Goal: Information Seeking & Learning: Learn about a topic

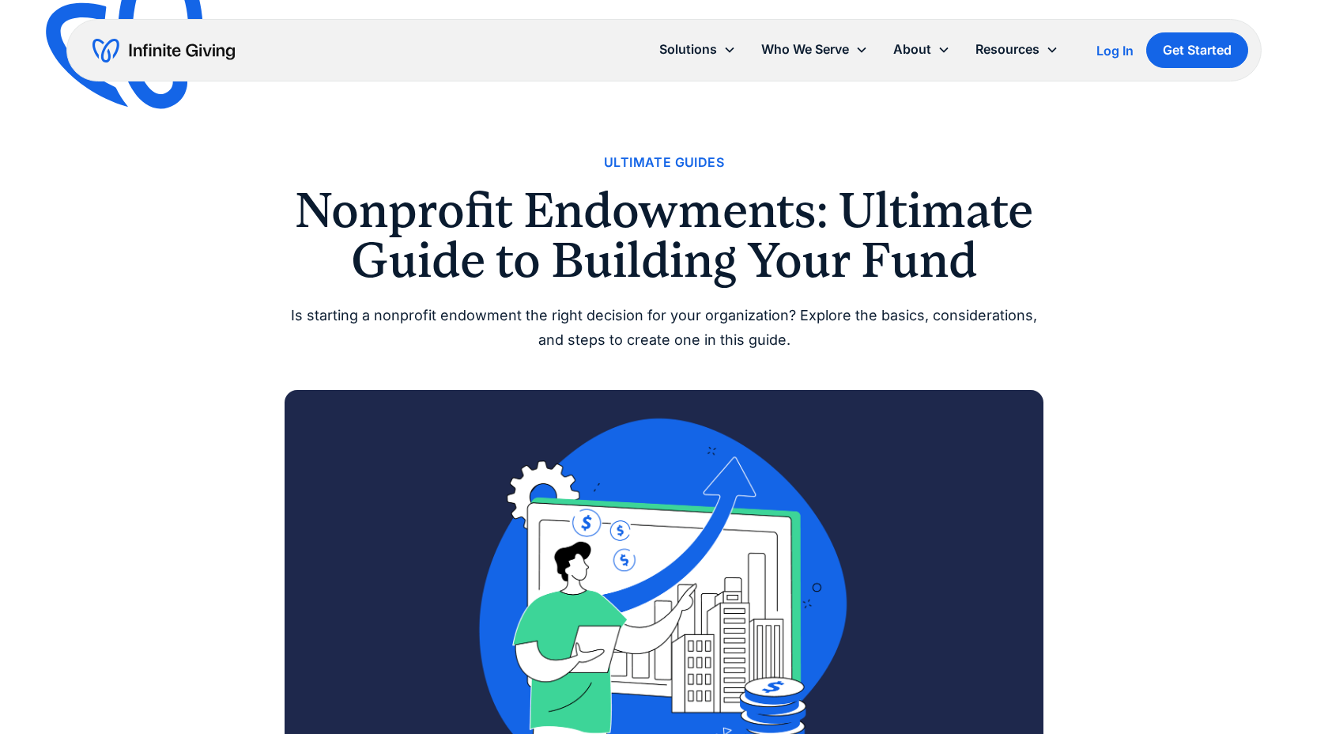
click at [652, 161] on div "Ultimate Guides" at bounding box center [664, 162] width 120 height 21
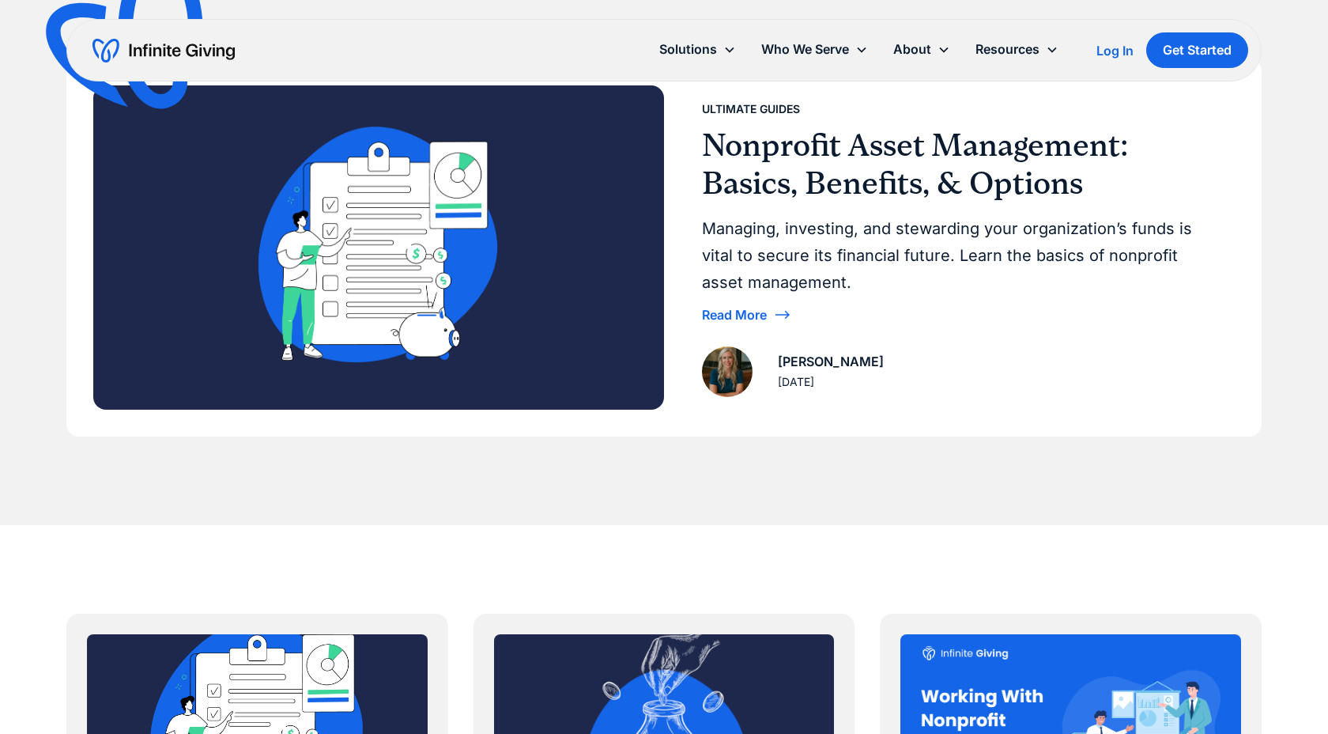
scroll to position [316, 0]
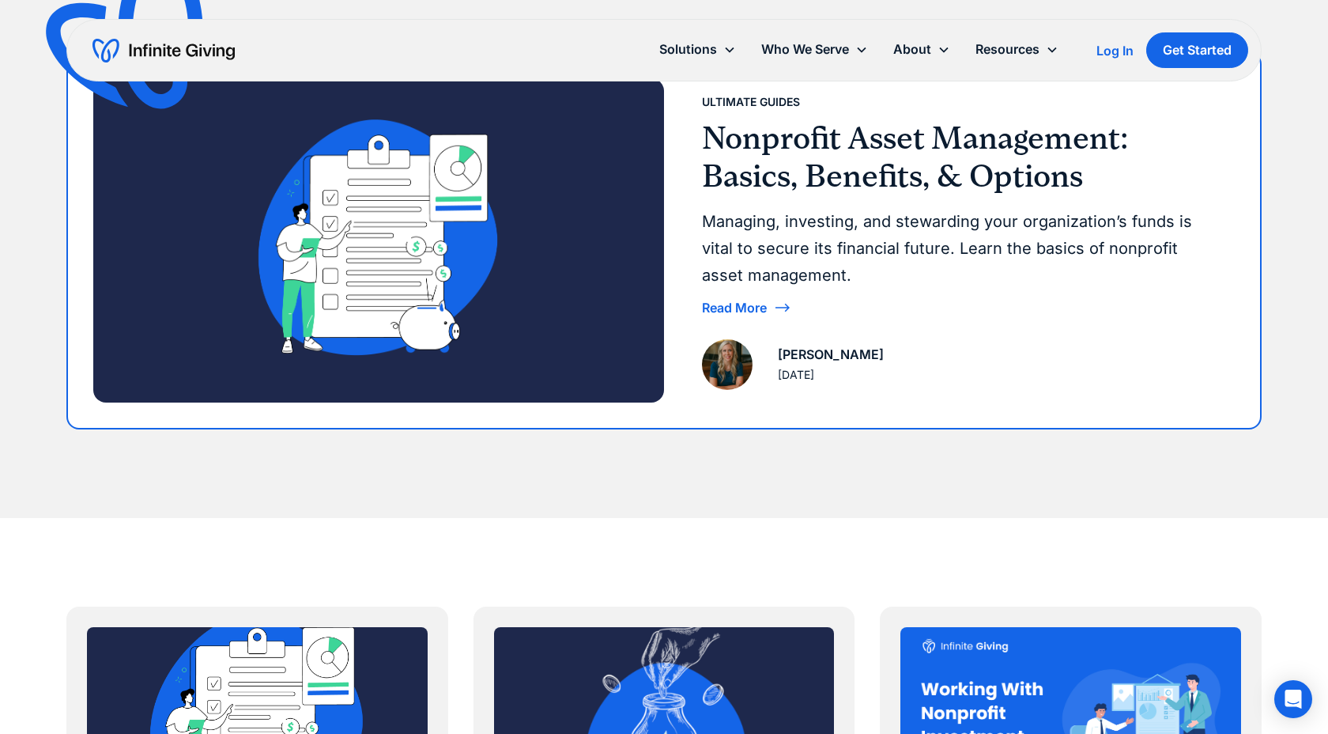
click at [756, 304] on div "Read More" at bounding box center [734, 307] width 65 height 13
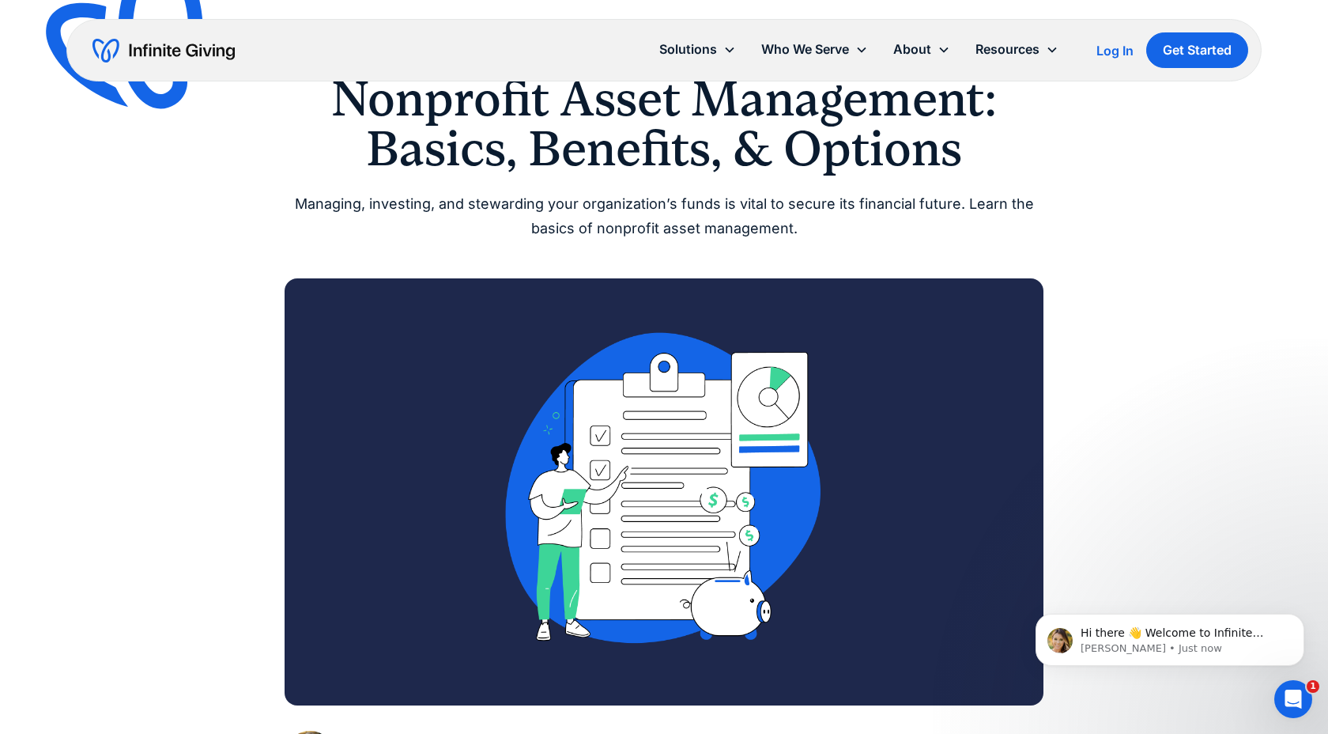
click at [1194, 53] on link "Get Started" at bounding box center [1198, 50] width 102 height 36
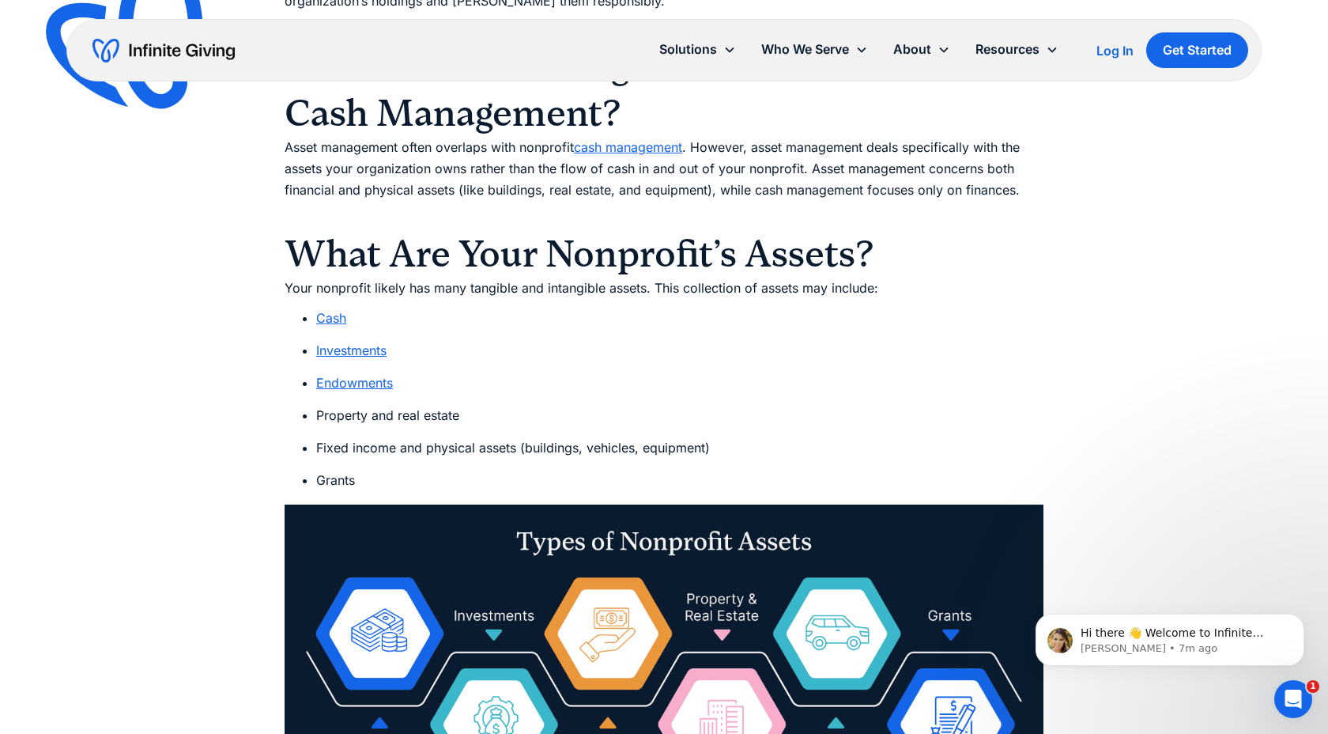
scroll to position [1595, 0]
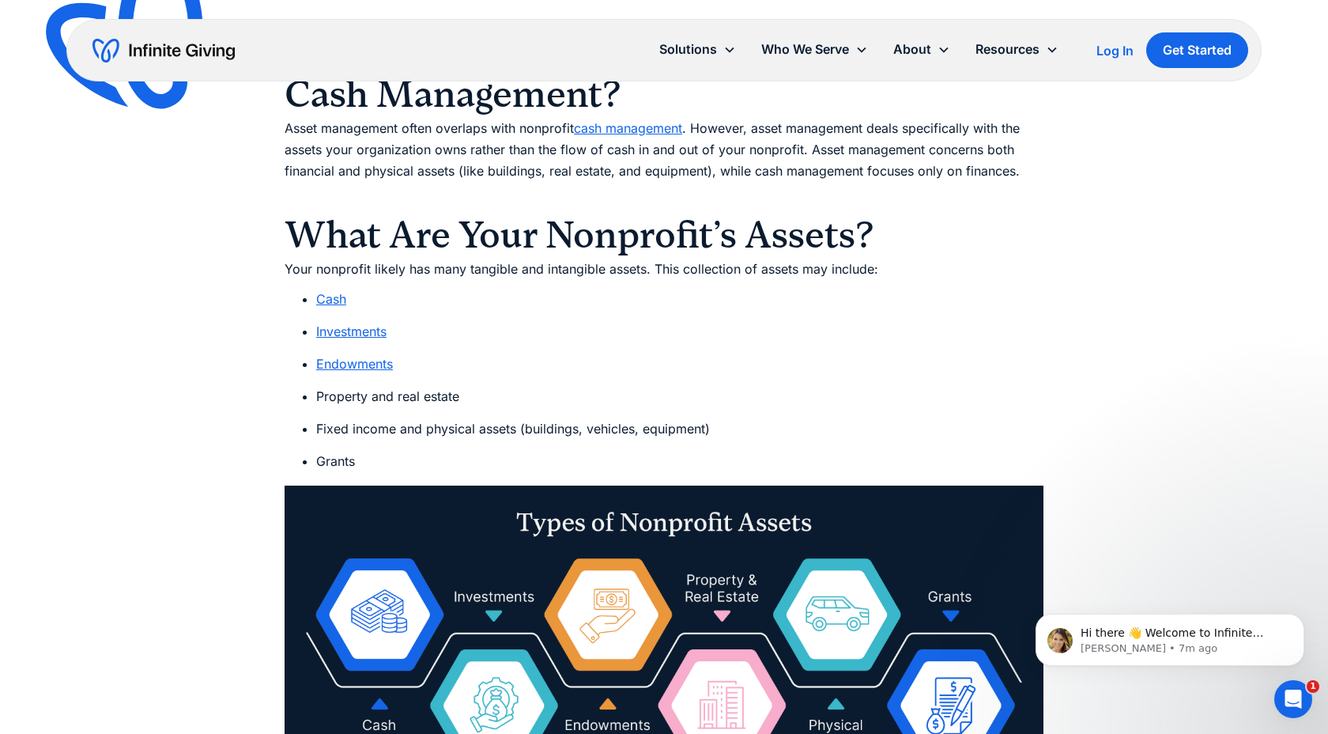
click at [367, 360] on link "Endowments" at bounding box center [354, 364] width 77 height 16
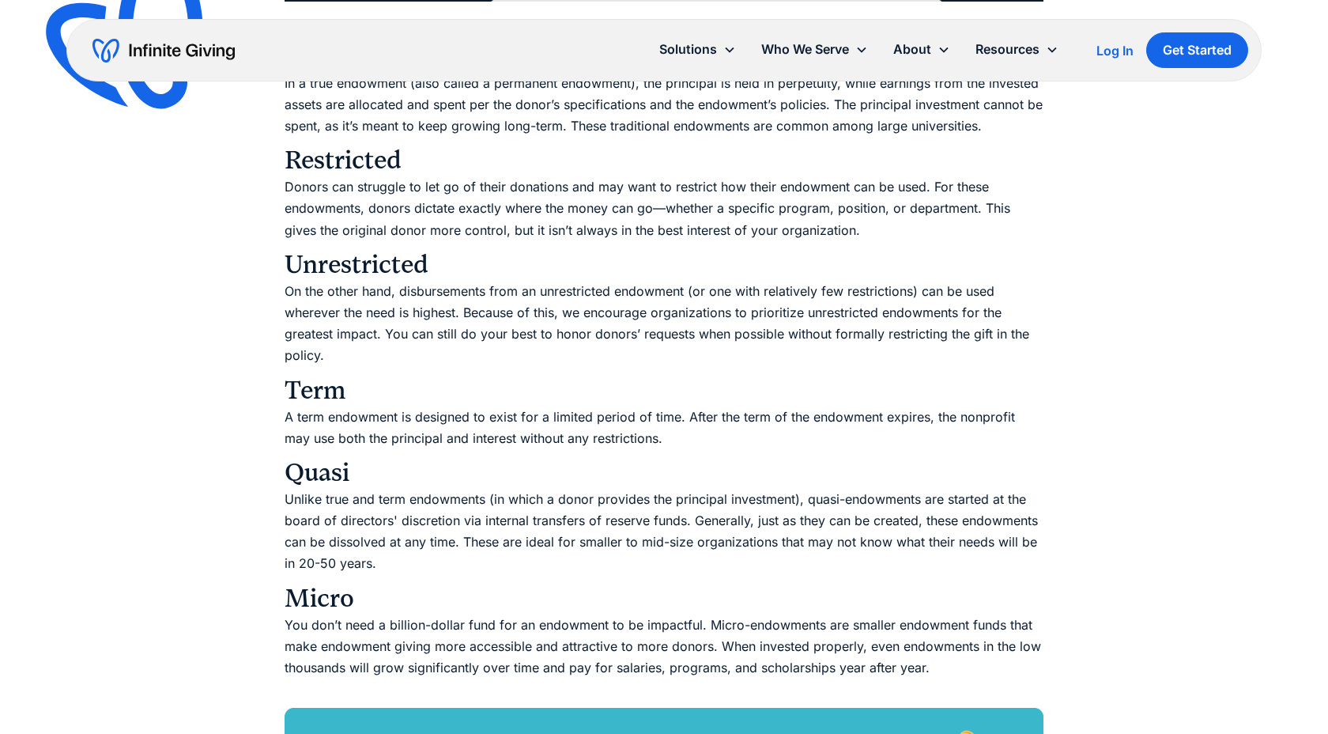
scroll to position [2806, 0]
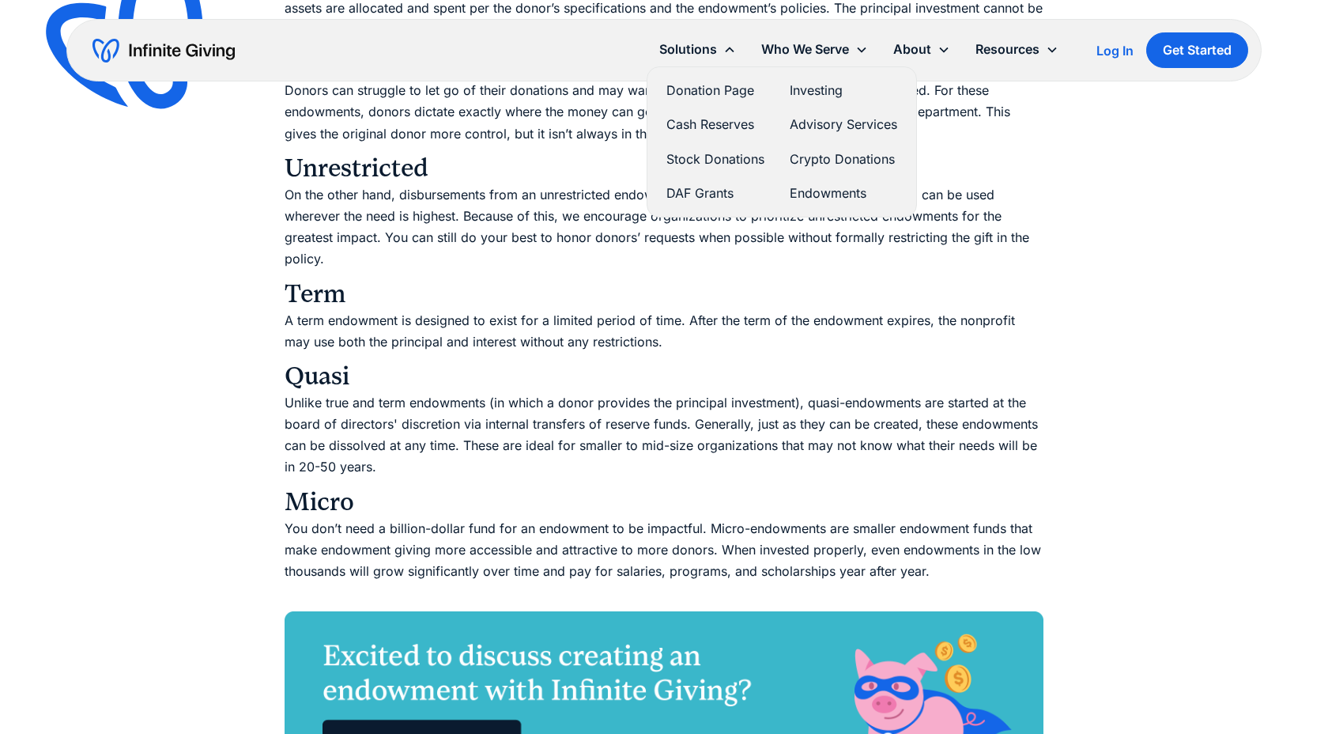
click at [853, 195] on link "Endowments" at bounding box center [844, 193] width 108 height 21
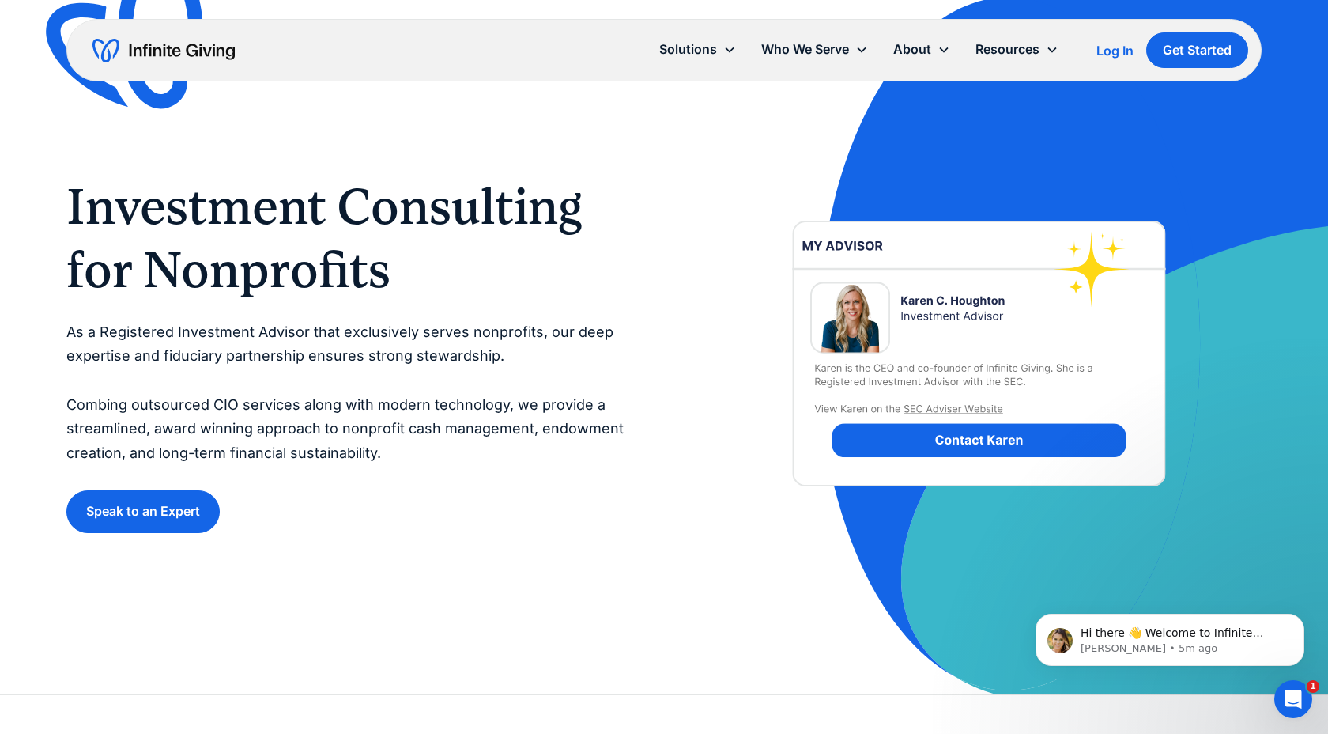
click at [462, 372] on p "As a Registered Investment Advisor that exclusively serves nonprofits, our deep…" at bounding box center [349, 392] width 566 height 145
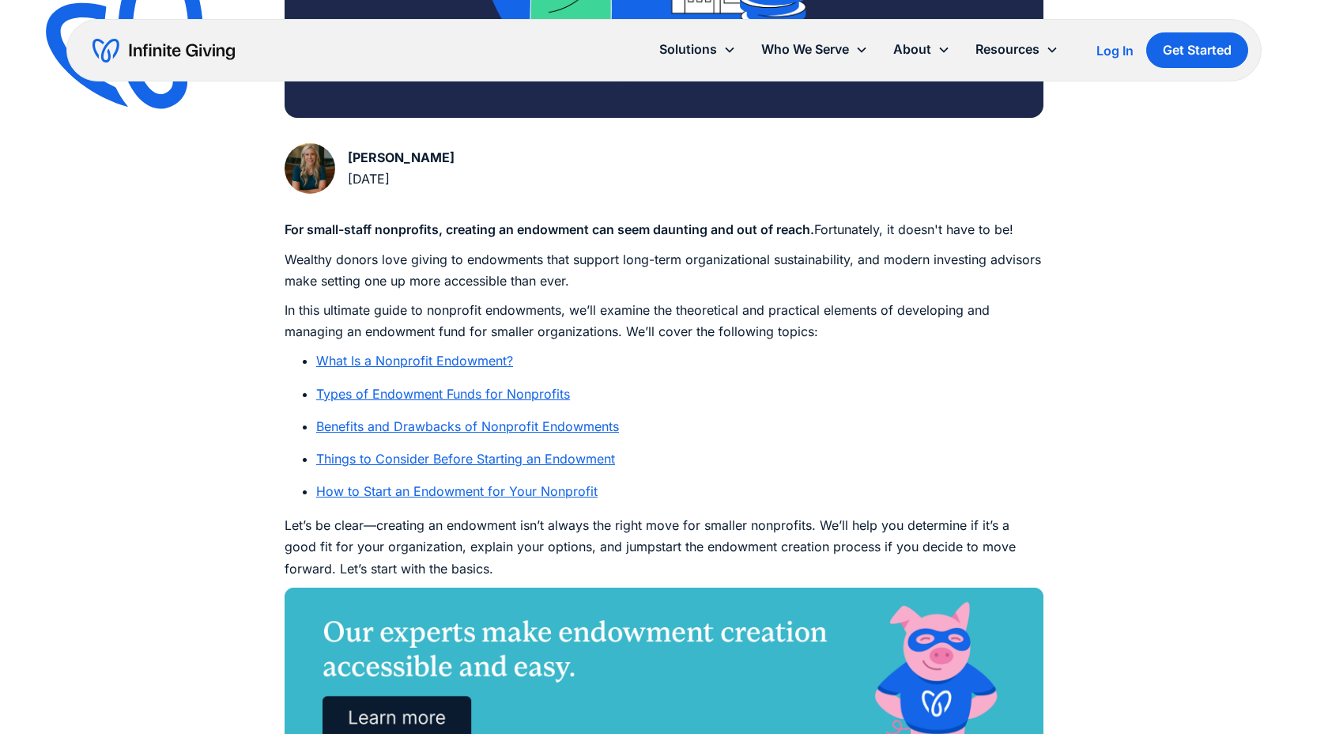
scroll to position [700, 0]
click at [549, 393] on link "Types of Endowment Funds for Nonprofits" at bounding box center [443, 393] width 254 height 16
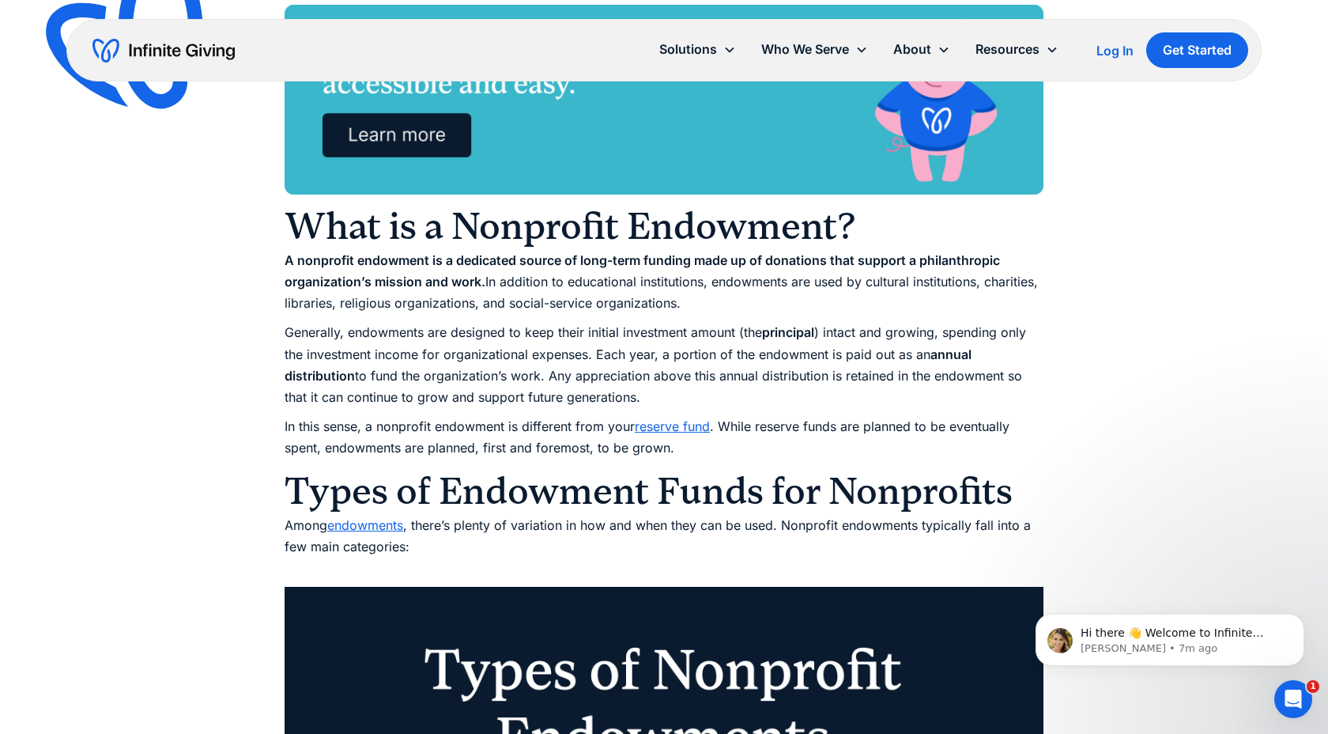
scroll to position [1289, 0]
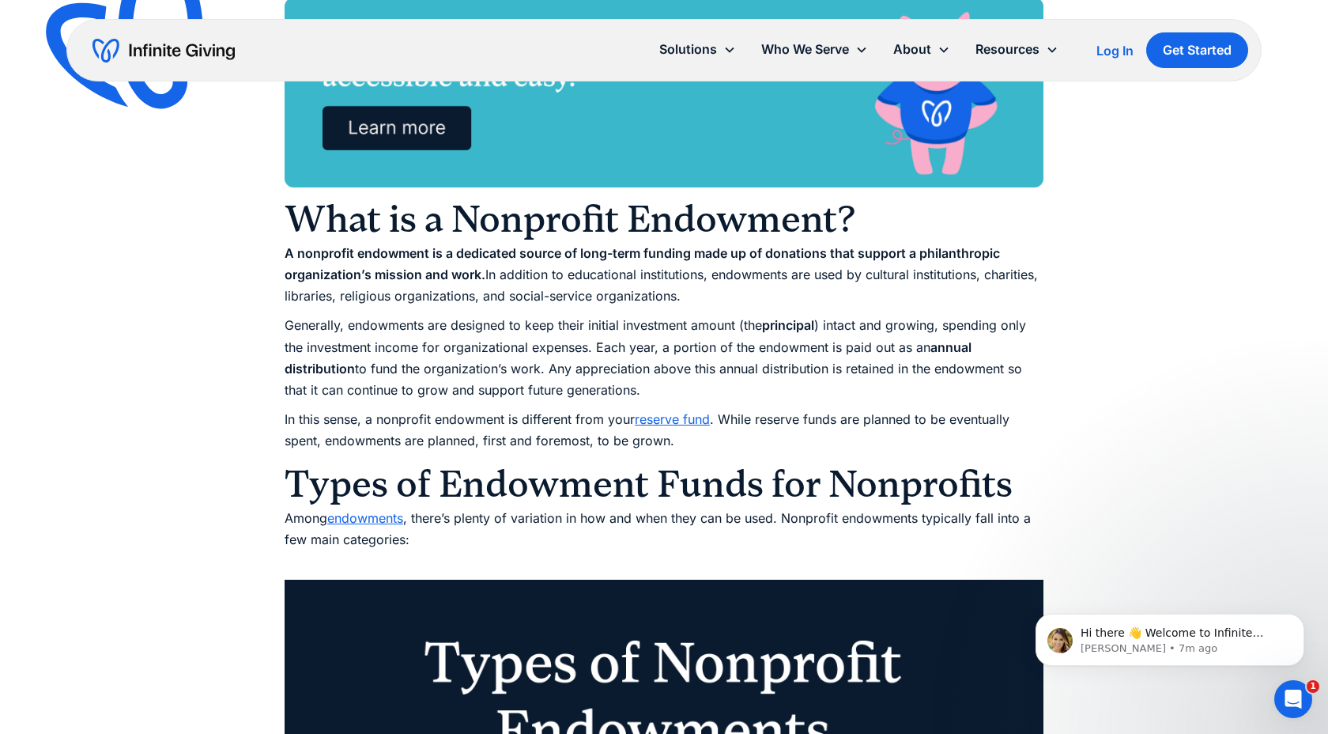
click at [667, 415] on link "reserve fund" at bounding box center [672, 419] width 75 height 16
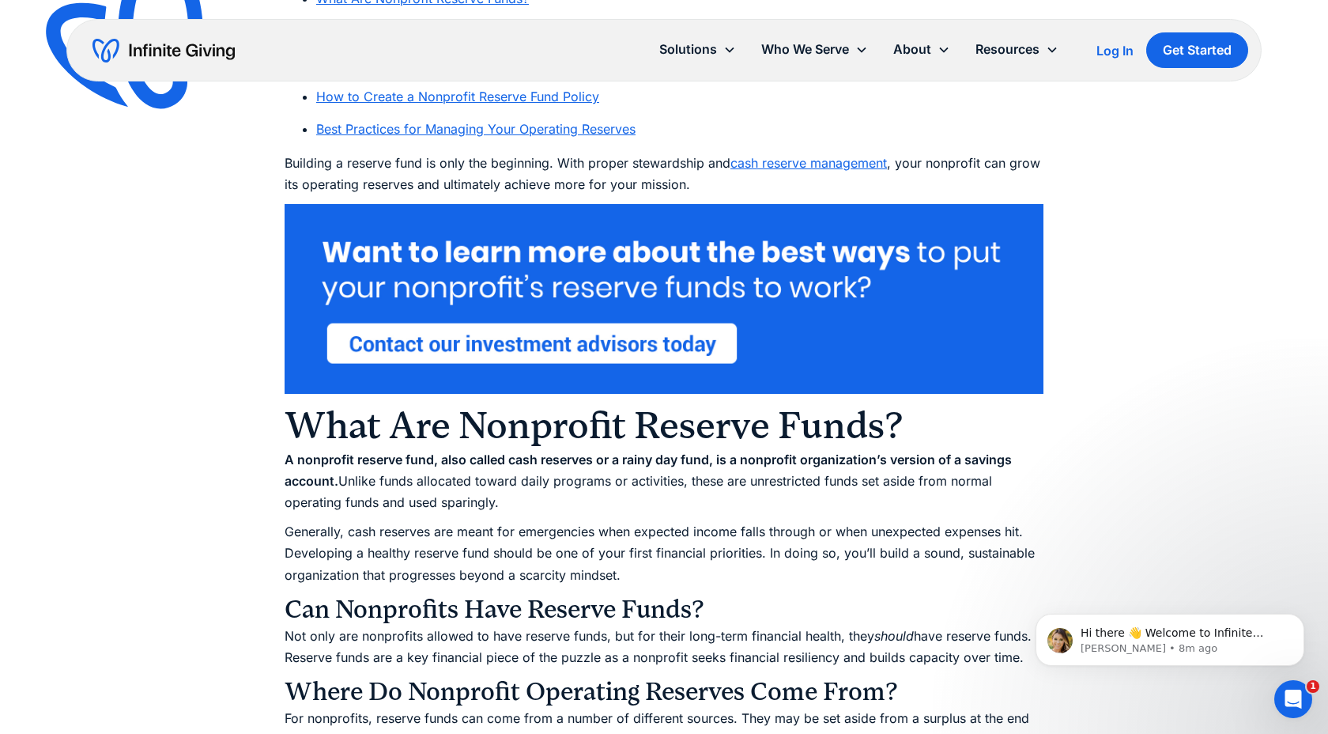
scroll to position [1377, 0]
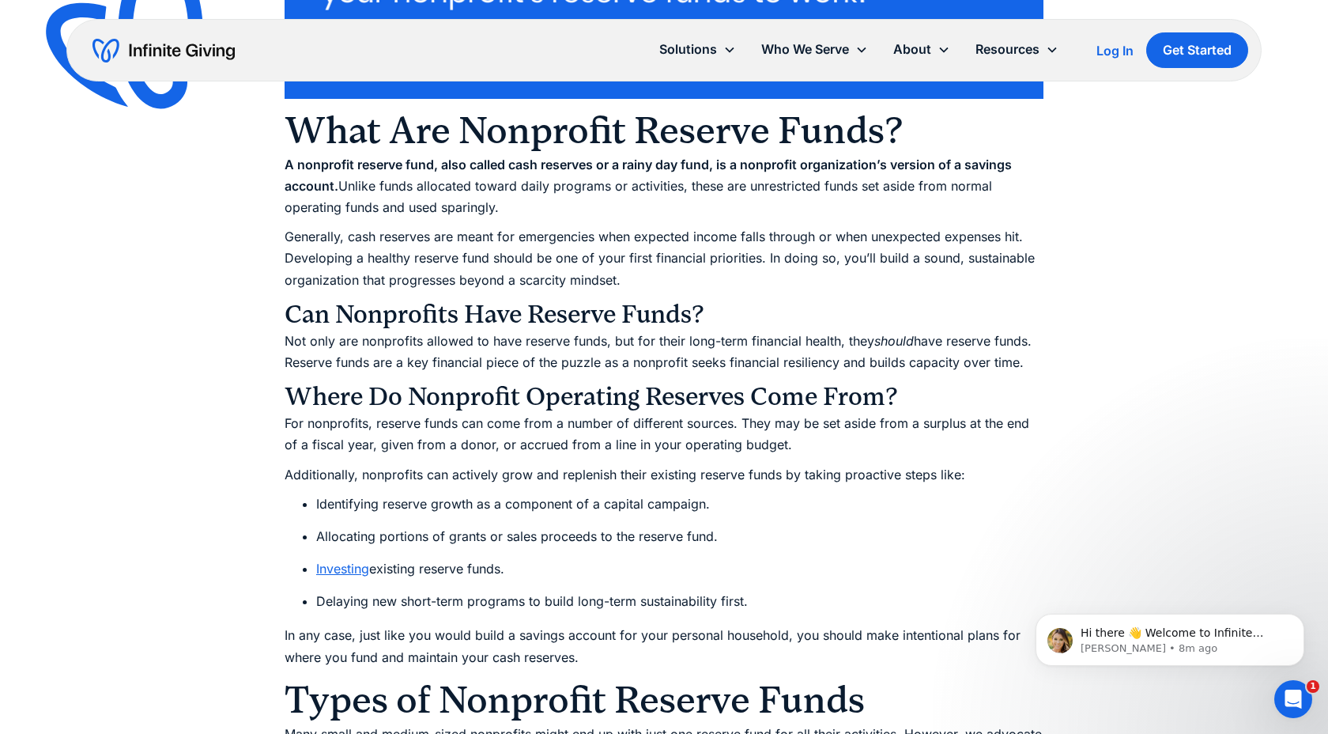
click at [350, 576] on link "Investing" at bounding box center [342, 569] width 53 height 16
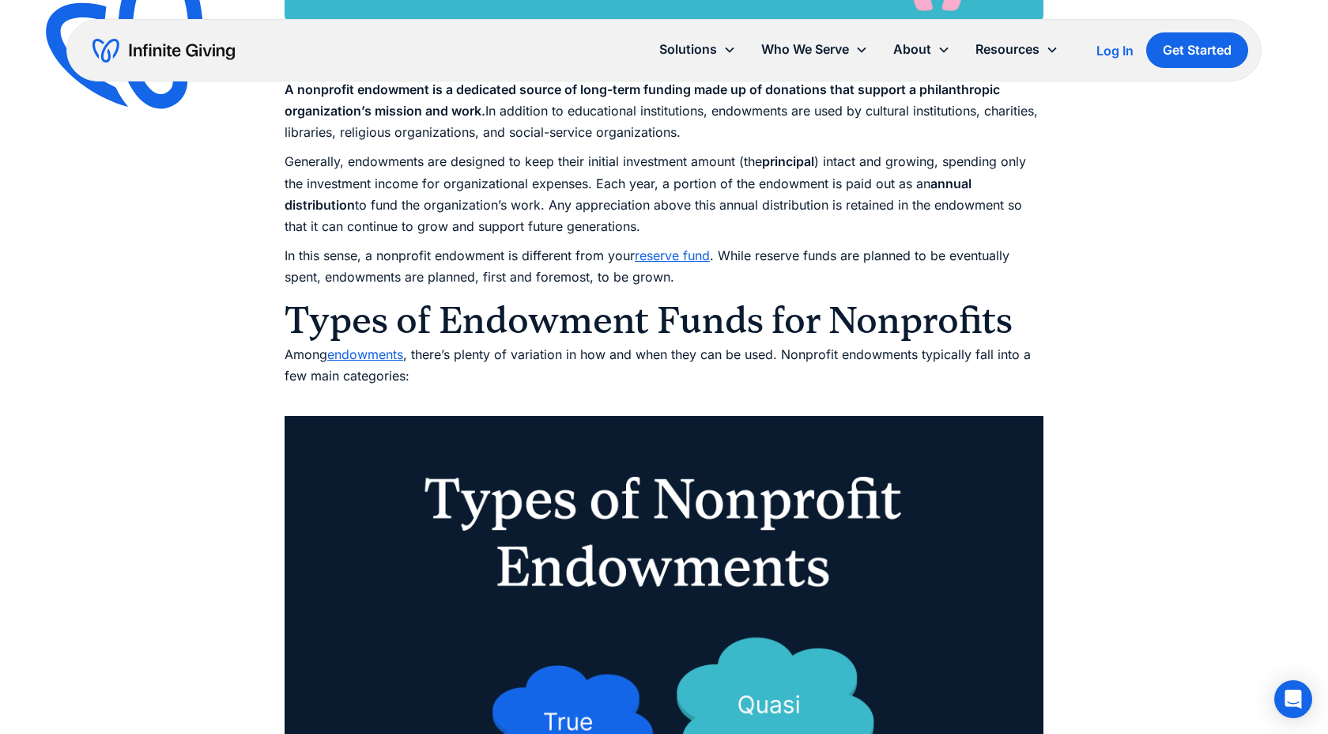
scroll to position [1499, 0]
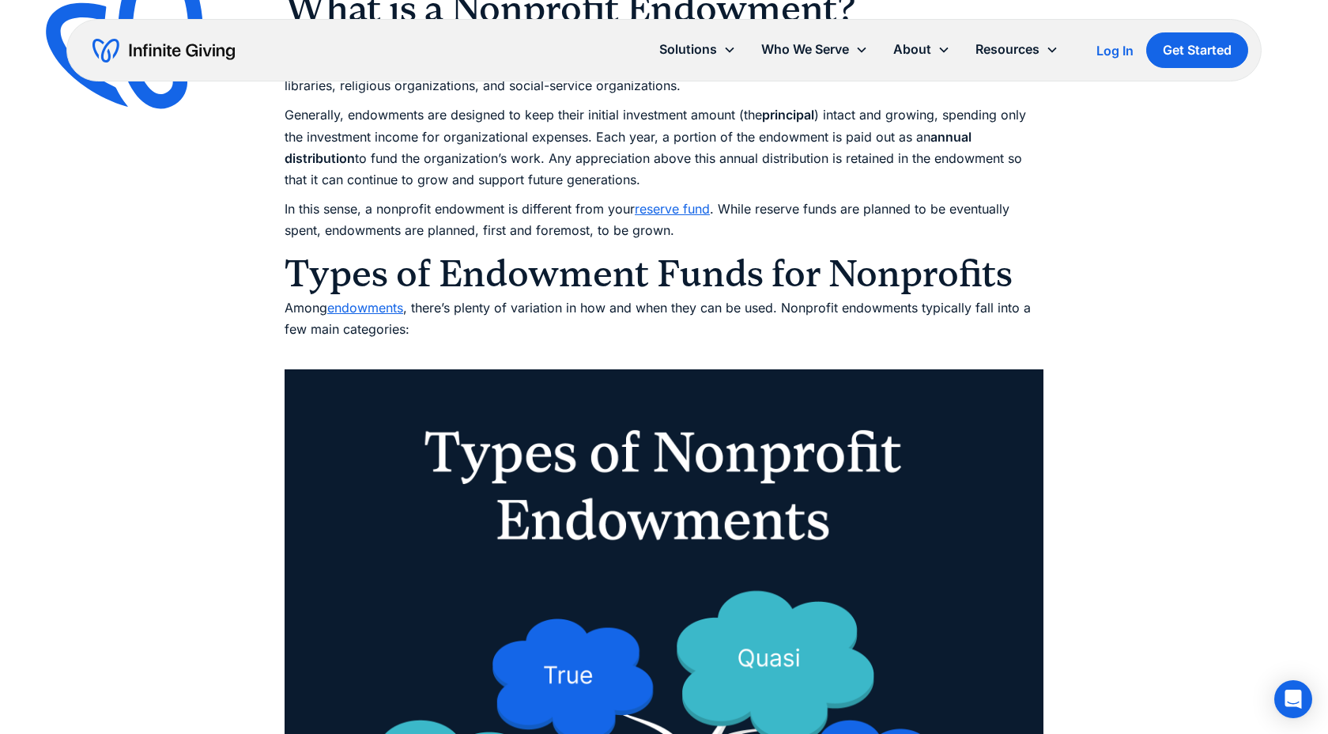
click at [387, 304] on link "endowments" at bounding box center [365, 308] width 76 height 16
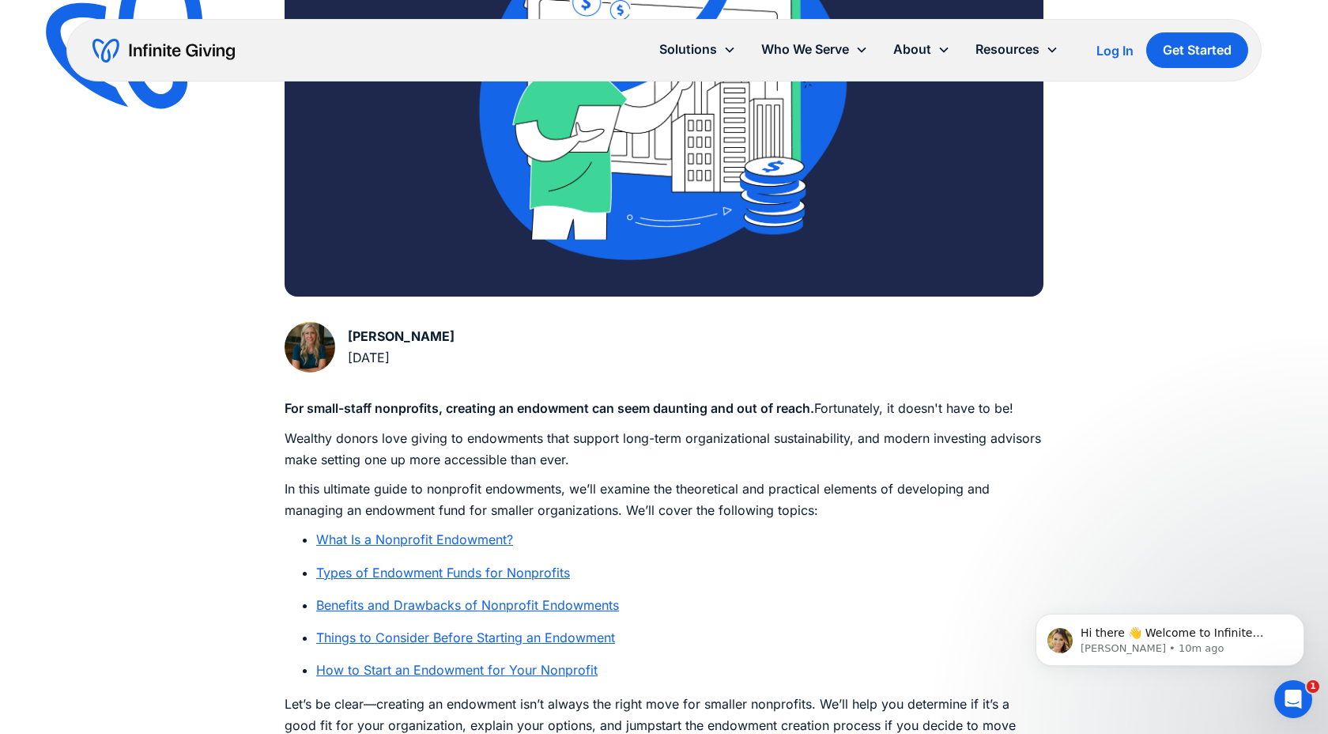
scroll to position [520, 0]
